Goal: Task Accomplishment & Management: Manage account settings

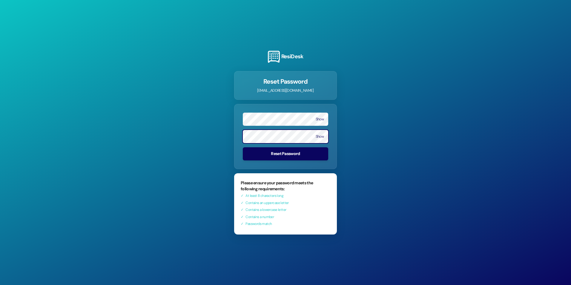
click at [243, 147] on button "Reset Password" at bounding box center [285, 153] width 85 height 13
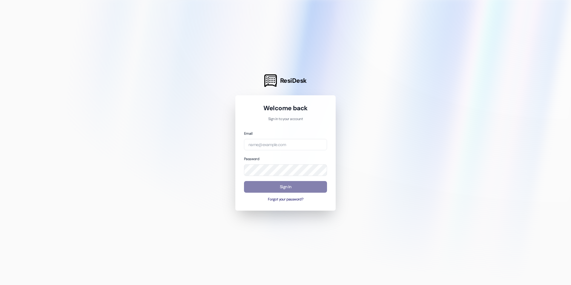
click at [275, 150] on div "Email Password Sign In Forgot your password?" at bounding box center [285, 166] width 83 height 72
click at [277, 144] on input "email" at bounding box center [285, 145] width 83 height 12
type input "[EMAIL_ADDRESS][DOMAIN_NAME]"
click at [291, 190] on button "Sign In" at bounding box center [285, 187] width 83 height 12
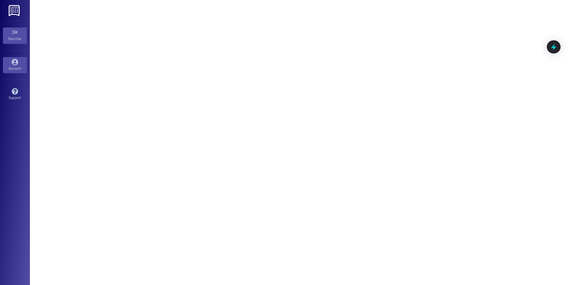
click at [16, 60] on icon at bounding box center [15, 62] width 6 height 6
